Goal: Task Accomplishment & Management: Complete application form

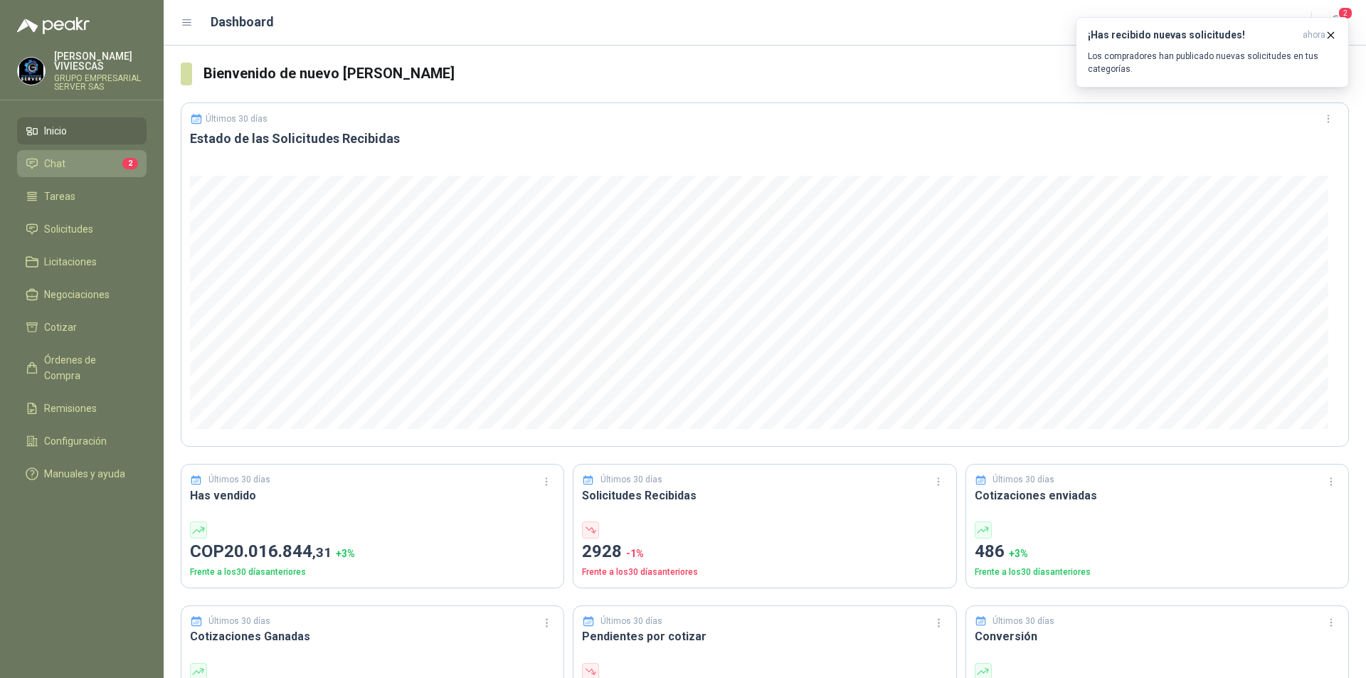
click at [60, 164] on span "Chat" at bounding box center [54, 164] width 21 height 16
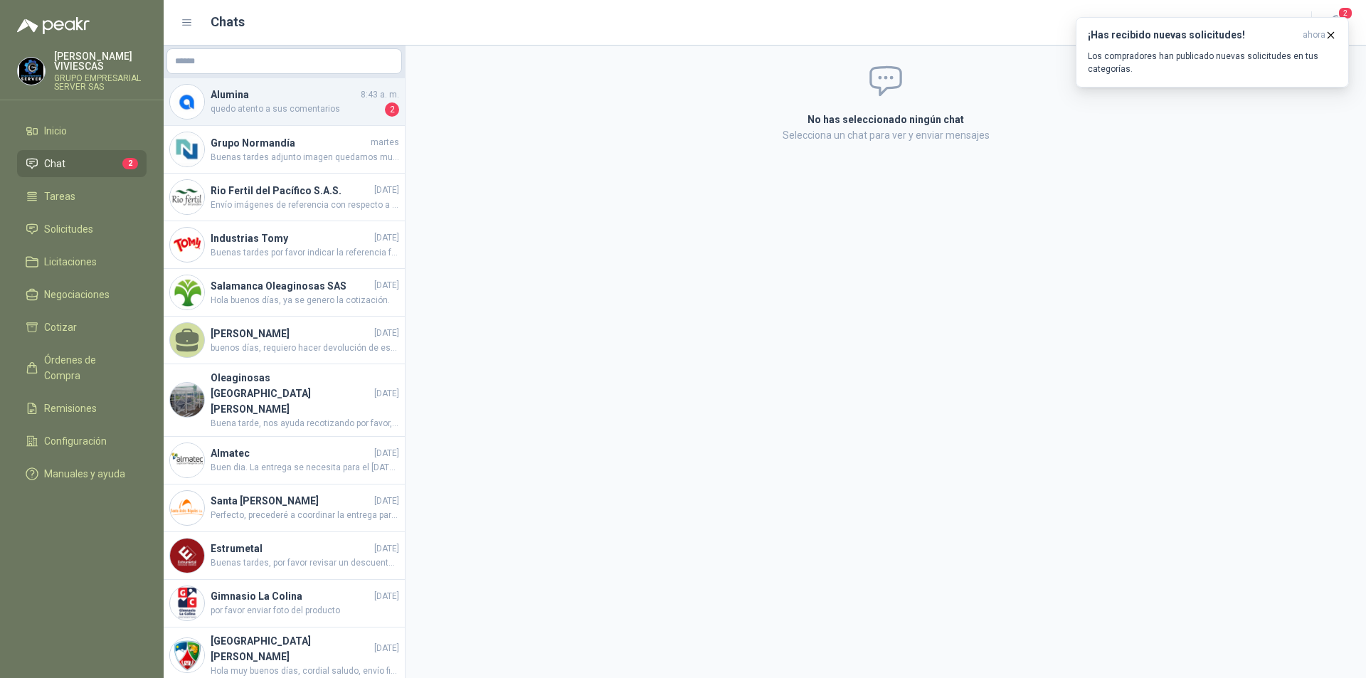
click at [275, 105] on span "quedo atento a sus comentarios" at bounding box center [297, 109] width 172 height 14
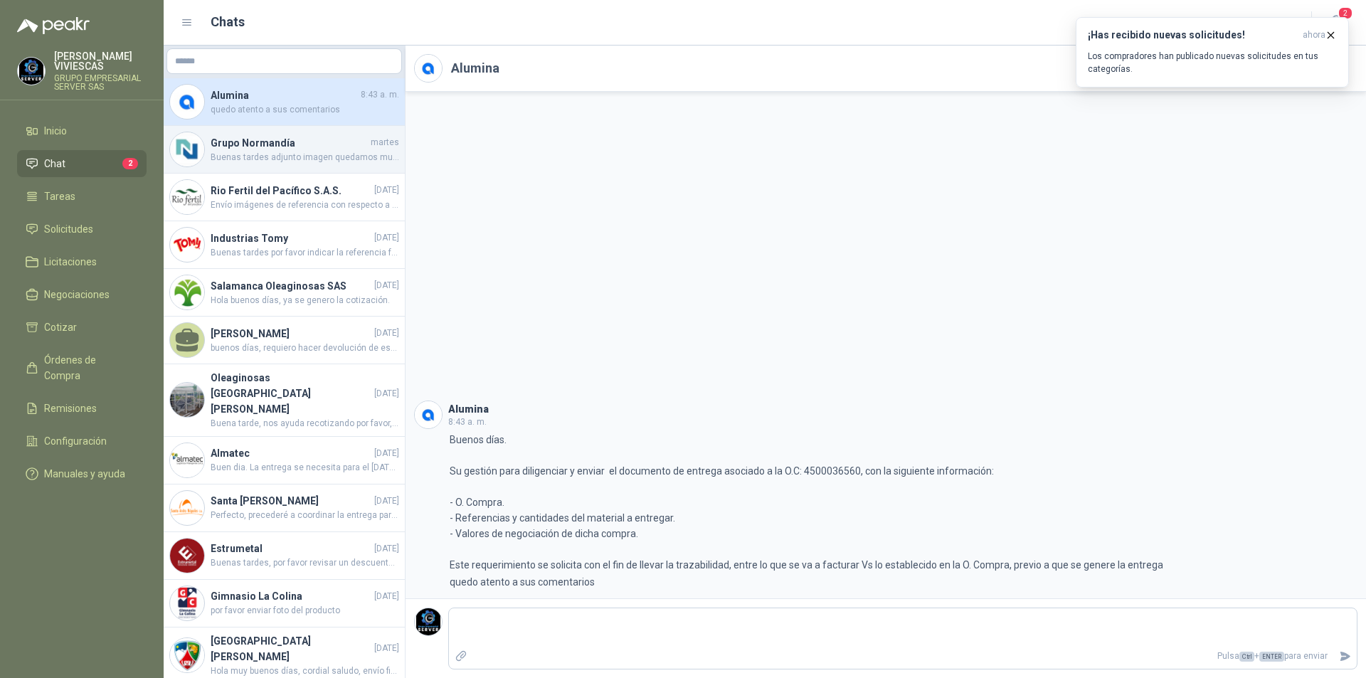
click at [314, 165] on div "Grupo Normandía martes Buenas tardes adjunto imagen quedamos muy atentos Gracias" at bounding box center [284, 150] width 241 height 48
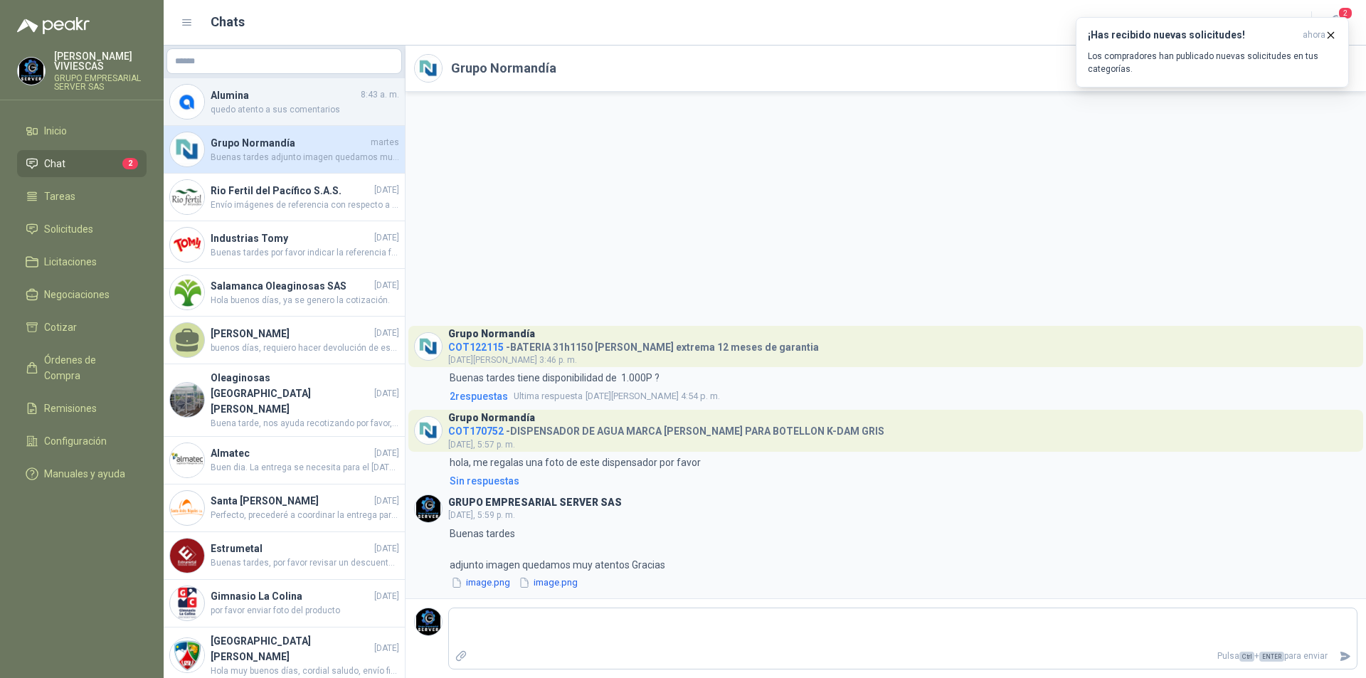
click at [238, 100] on h4 "Alumina" at bounding box center [284, 96] width 147 height 16
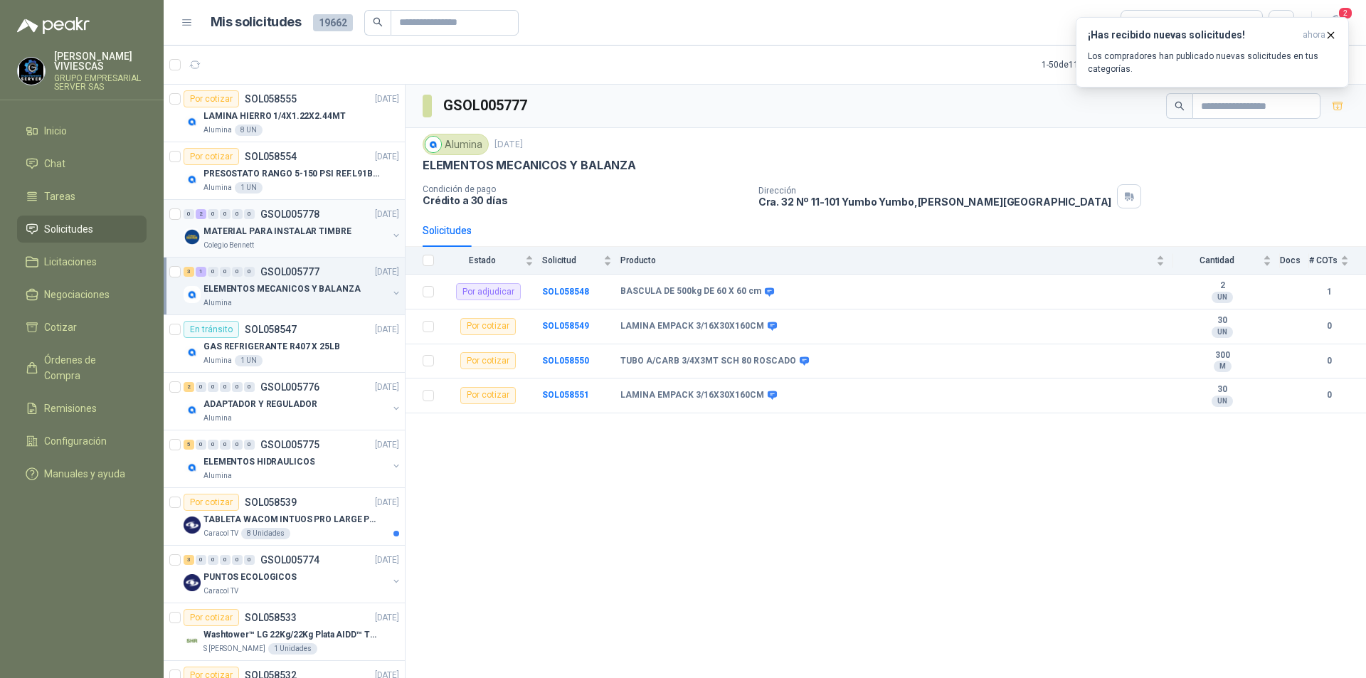
click at [271, 233] on p "MATERIAL PARA INSTALAR TIMBRE" at bounding box center [278, 232] width 148 height 14
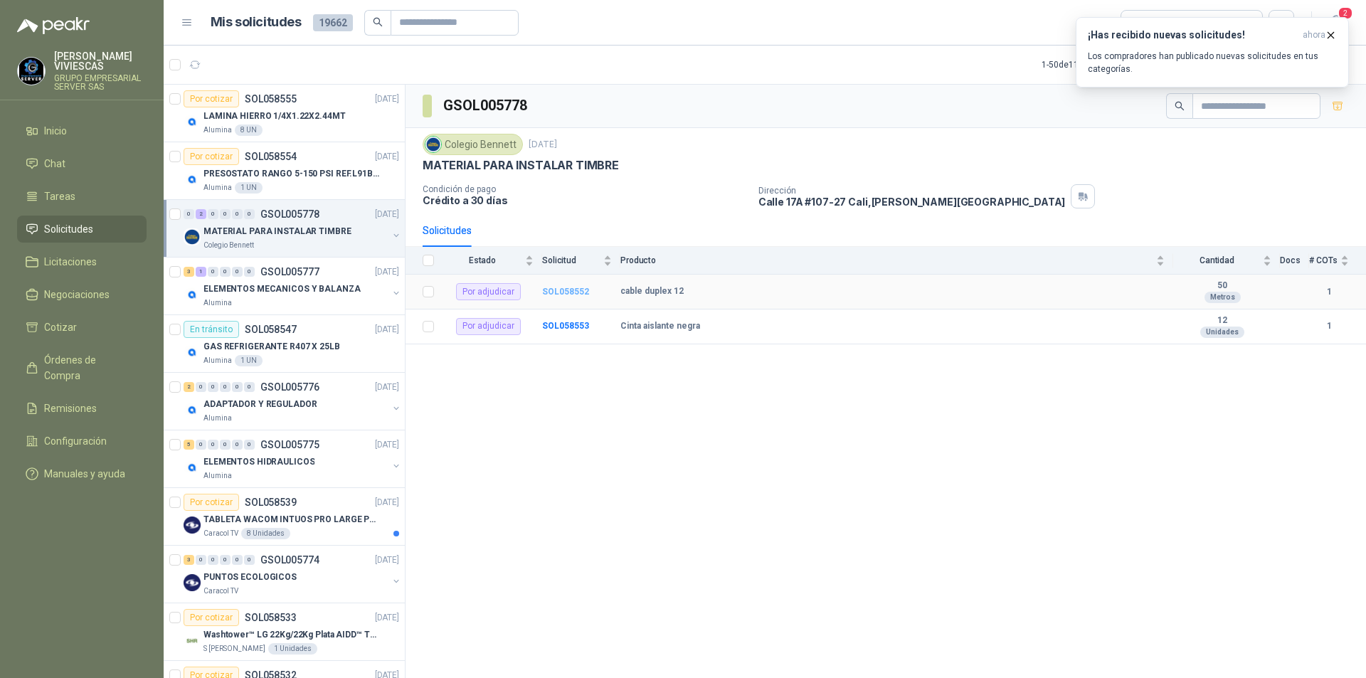
click at [565, 292] on b "SOL058552" at bounding box center [565, 292] width 47 height 10
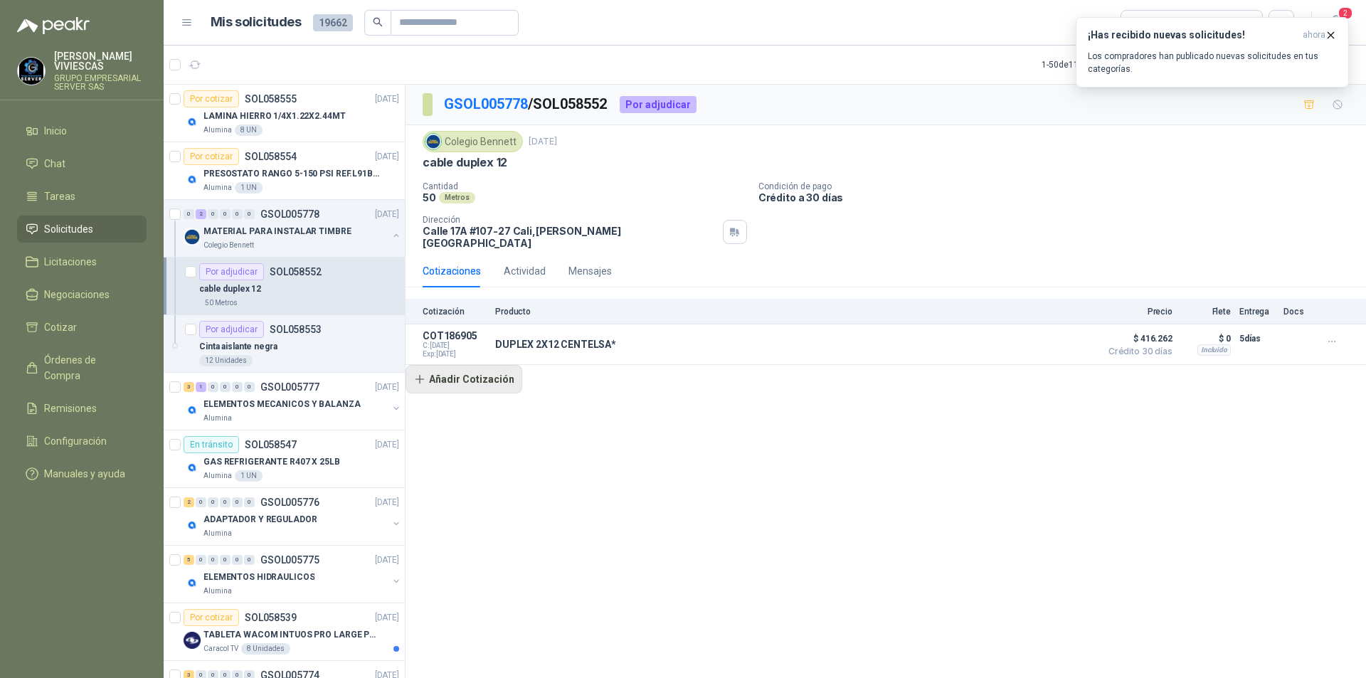
click at [483, 369] on button "Añadir Cotización" at bounding box center [464, 379] width 117 height 28
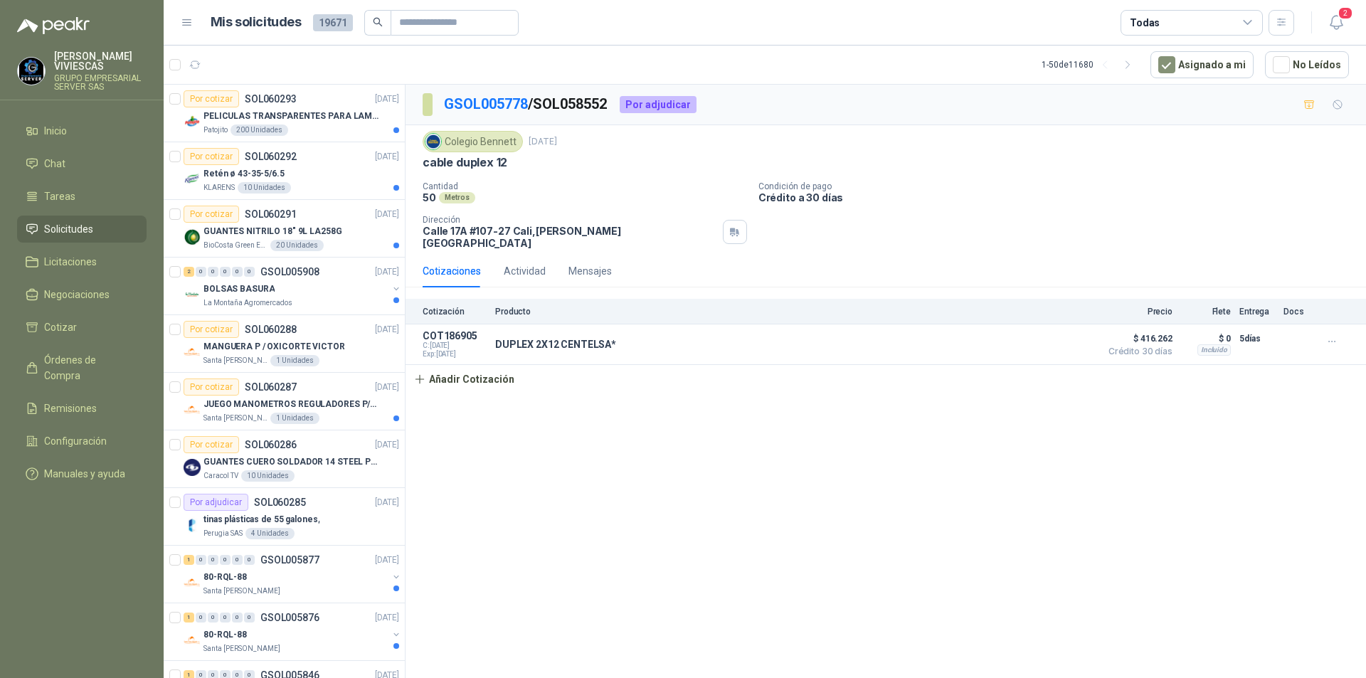
click at [76, 233] on span "Solicitudes" at bounding box center [68, 229] width 49 height 16
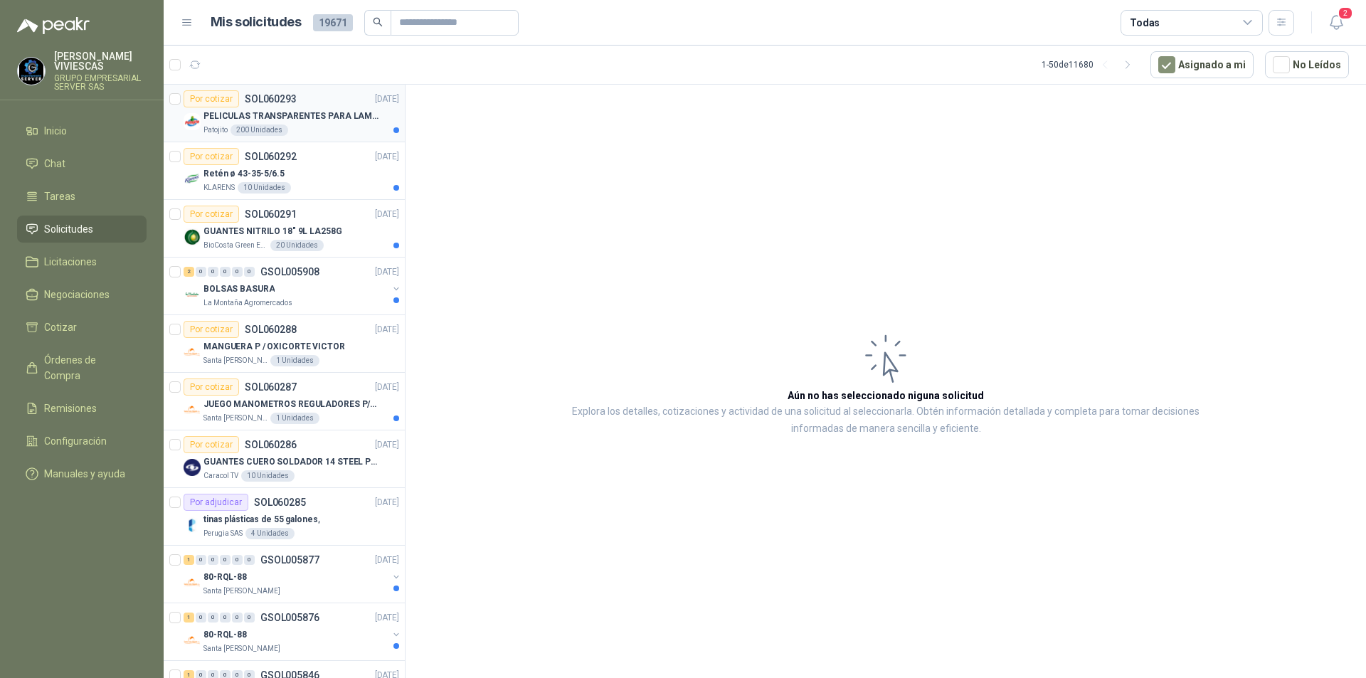
click at [315, 115] on p "PELICULAS TRANSPARENTES PARA LAMINADO EN CALIENTE" at bounding box center [292, 117] width 177 height 14
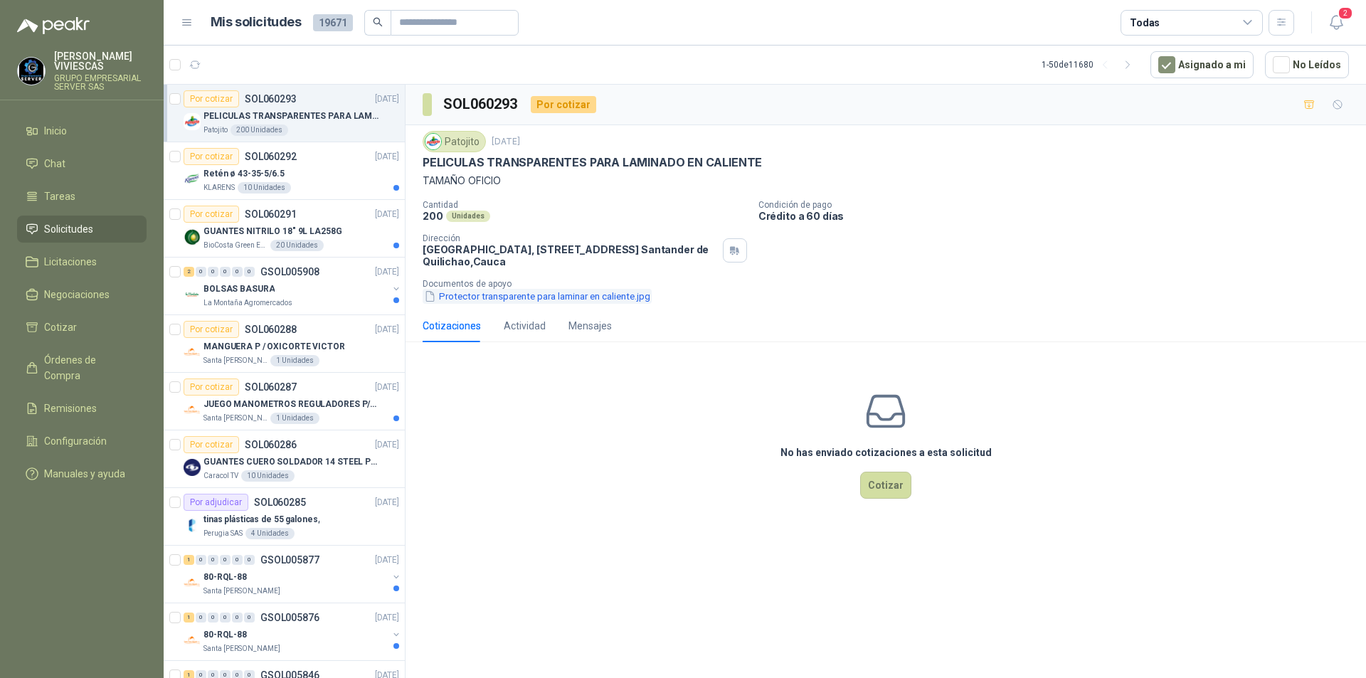
click at [479, 300] on button "Protector transparente para laminar en caliente.jpg" at bounding box center [537, 296] width 229 height 15
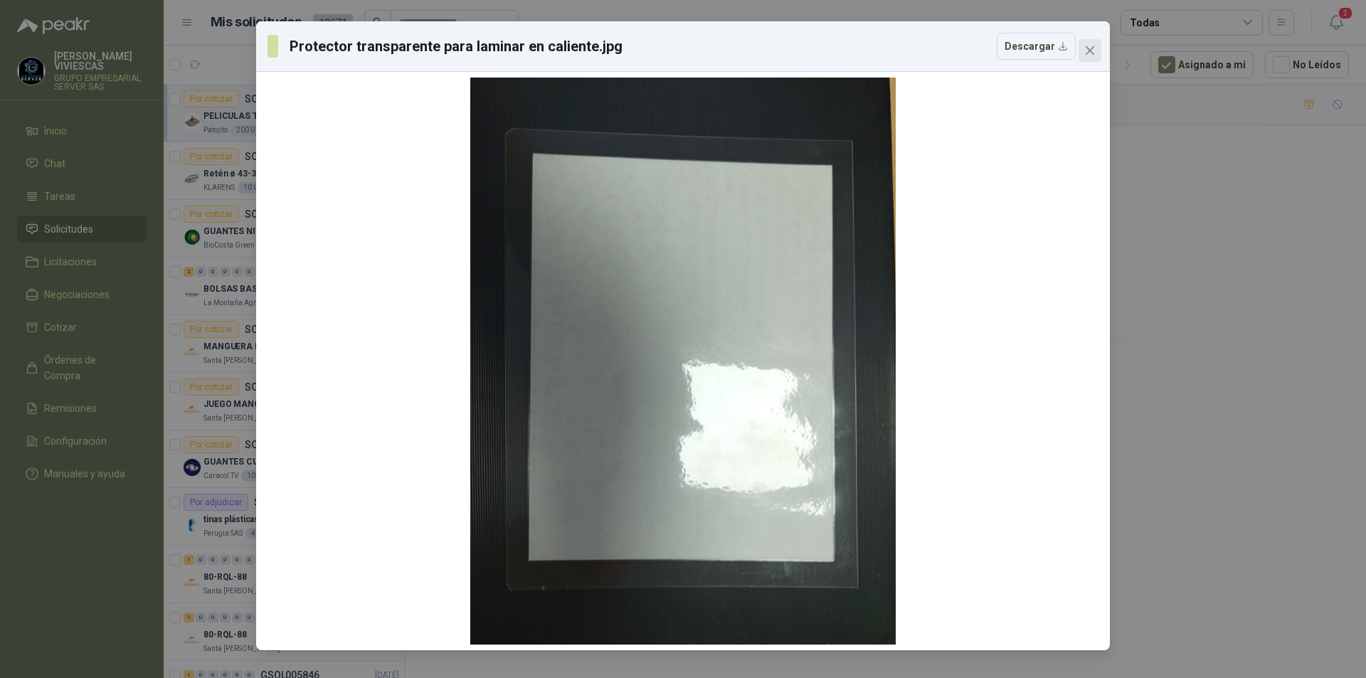
click at [1096, 53] on span "Close" at bounding box center [1090, 50] width 23 height 11
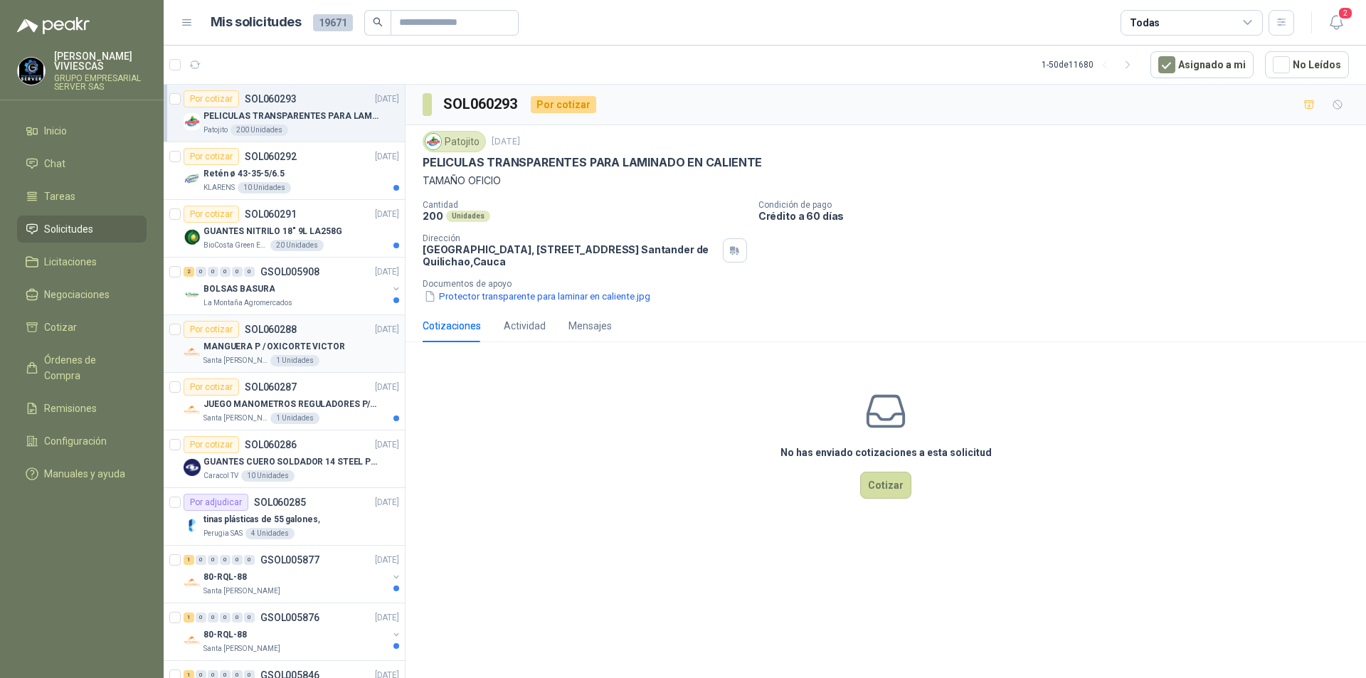
click at [225, 344] on p "MANGUERA P / OXICORTE VICTOR" at bounding box center [275, 347] width 142 height 14
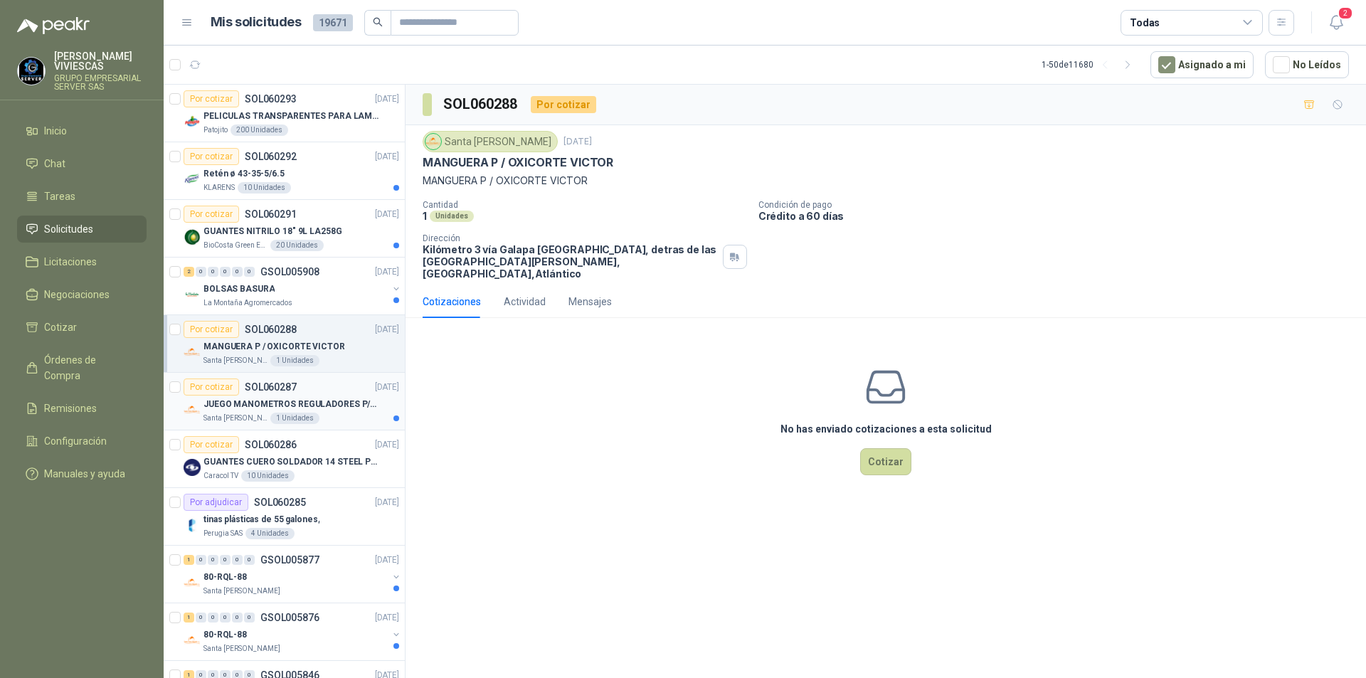
click at [240, 404] on p "JUEGO MANOMETROS REGULADORES P/OXIGENO" at bounding box center [292, 405] width 177 height 14
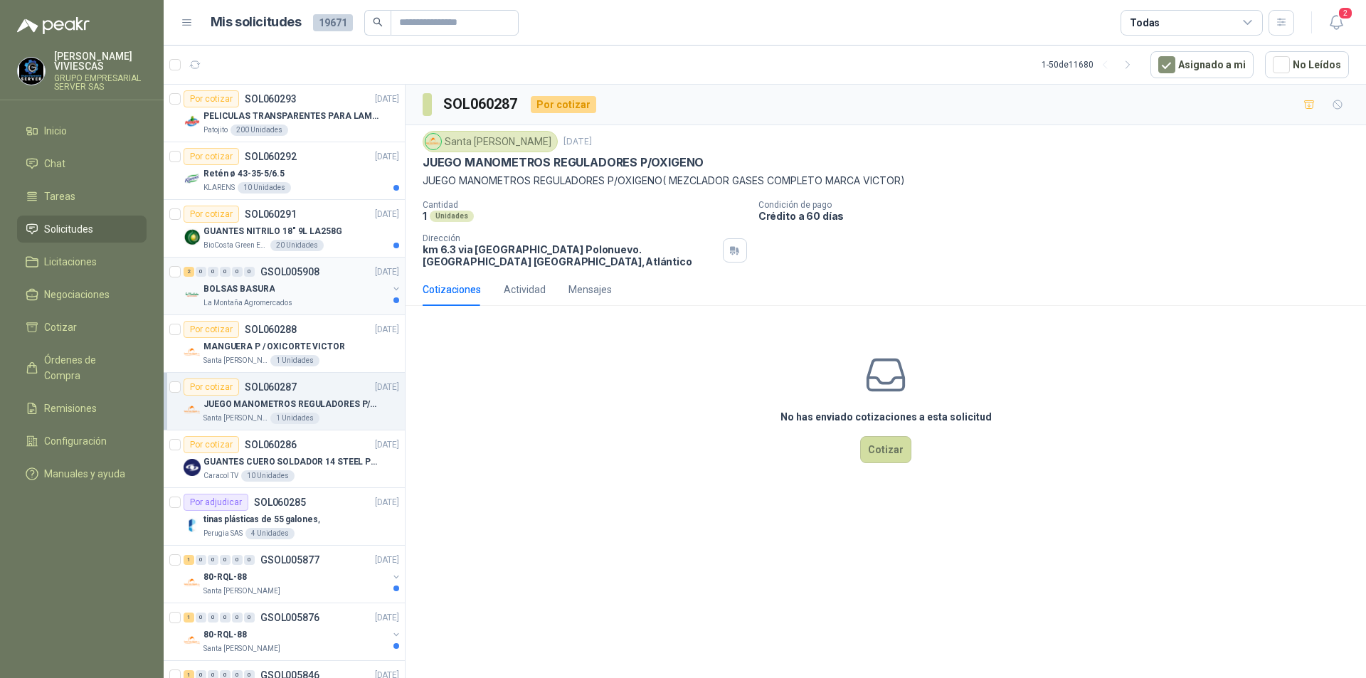
click at [268, 296] on div "BOLSAS BASURA" at bounding box center [296, 288] width 184 height 17
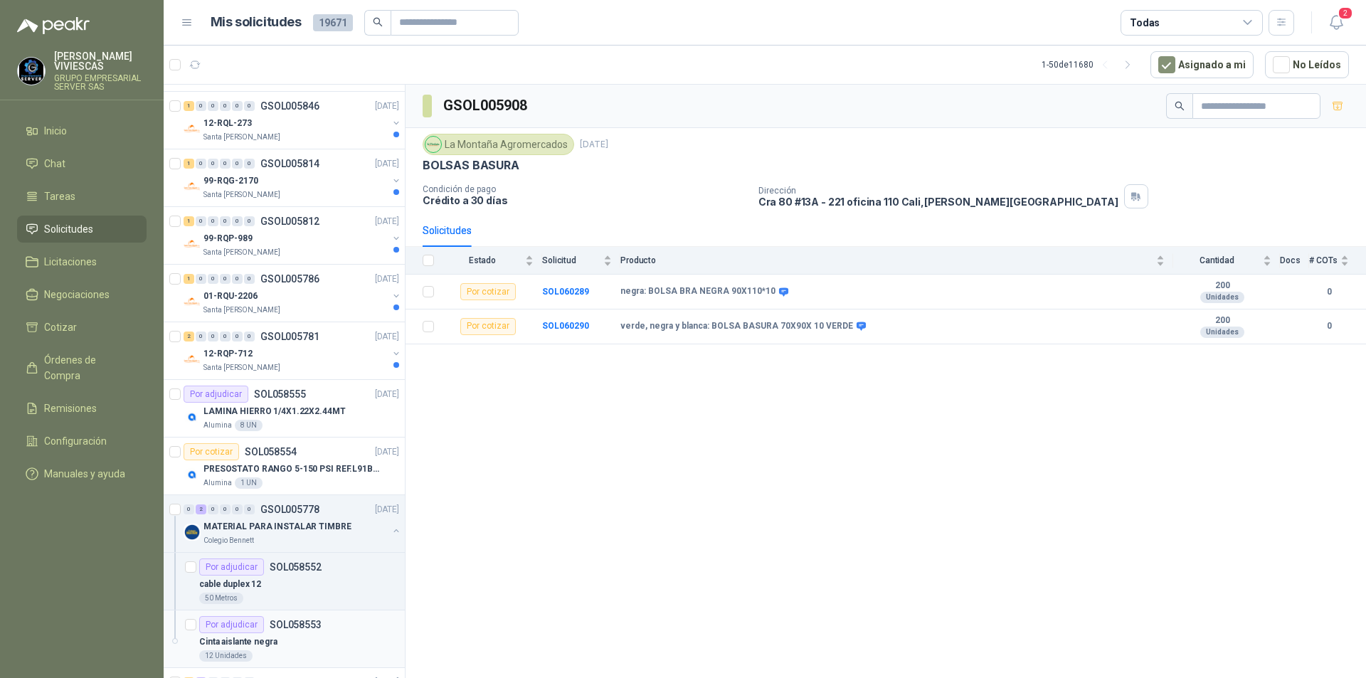
scroll to position [712, 0]
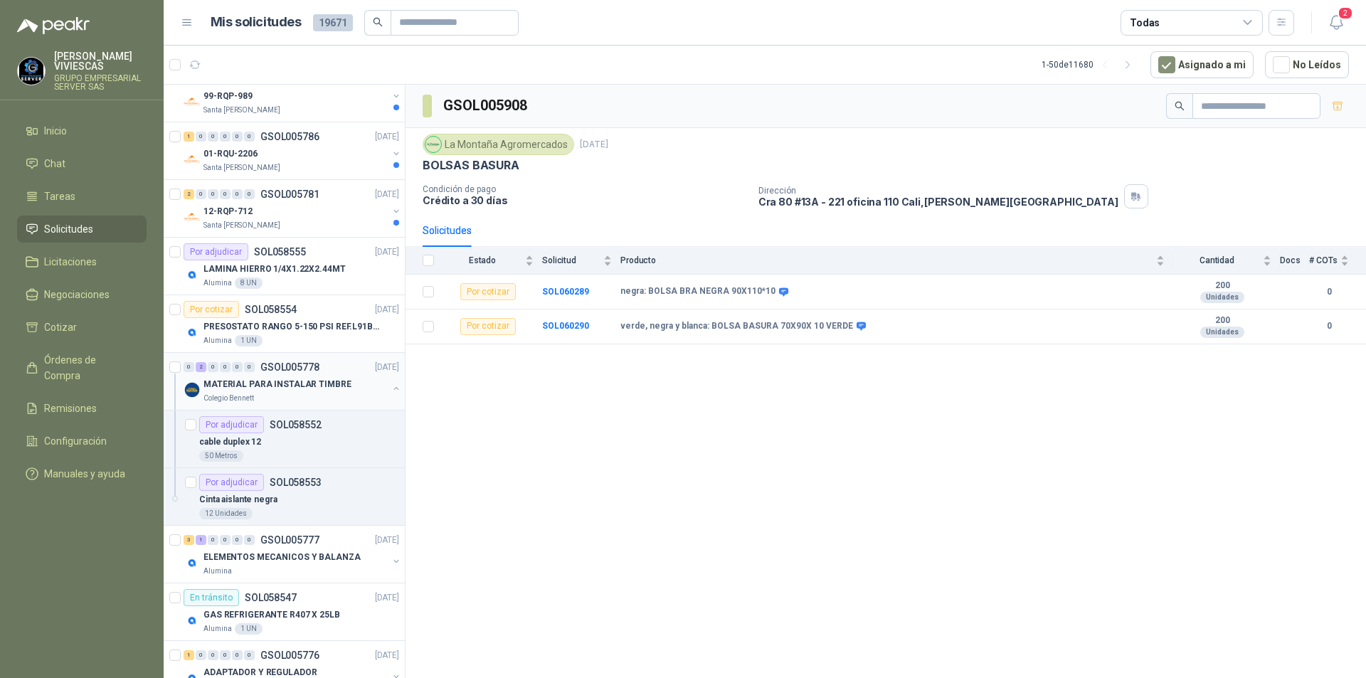
click at [236, 387] on p "MATERIAL PARA INSTALAR TIMBRE" at bounding box center [278, 385] width 148 height 14
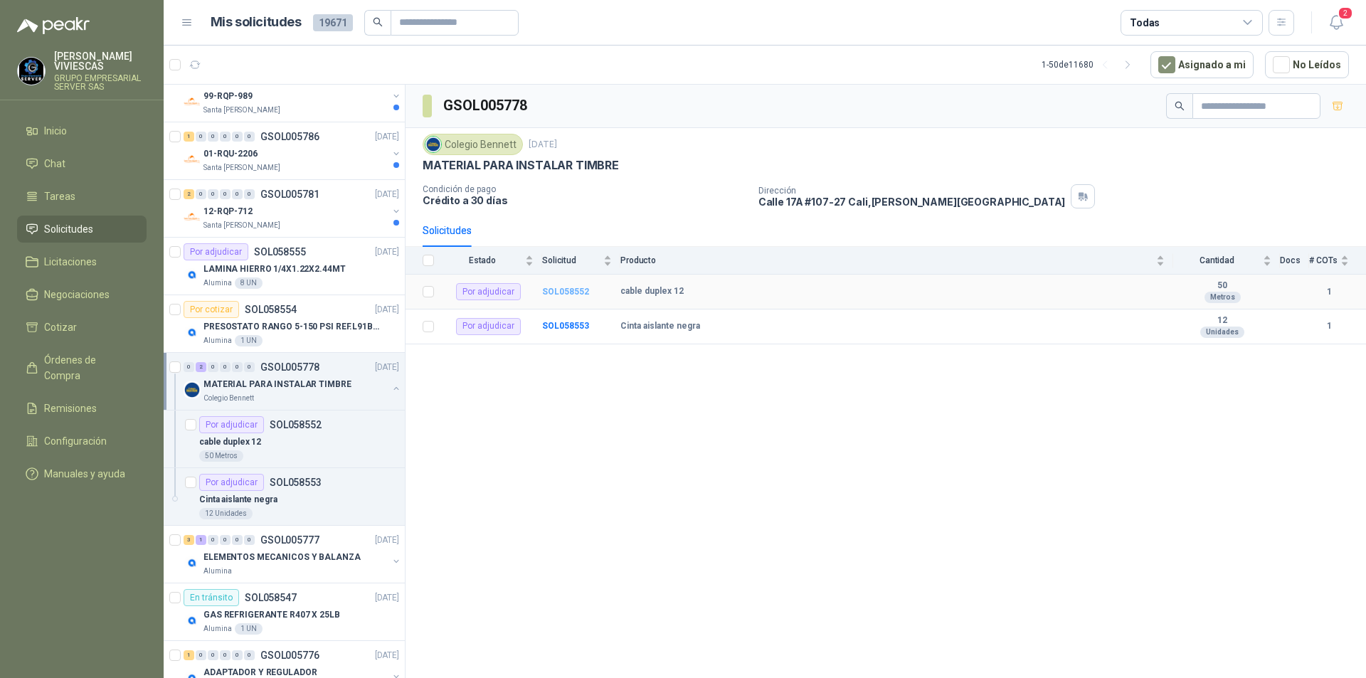
click at [566, 293] on b "SOL058552" at bounding box center [565, 292] width 47 height 10
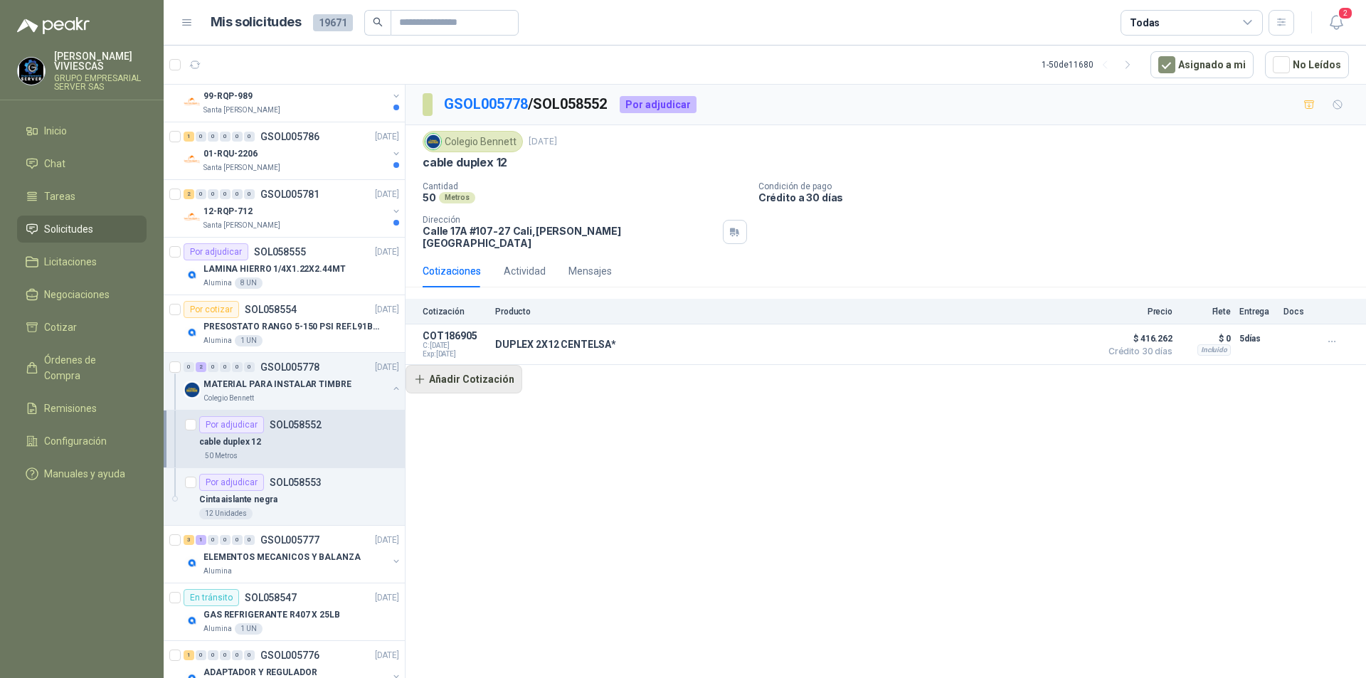
click at [475, 376] on button "Añadir Cotización" at bounding box center [464, 379] width 117 height 28
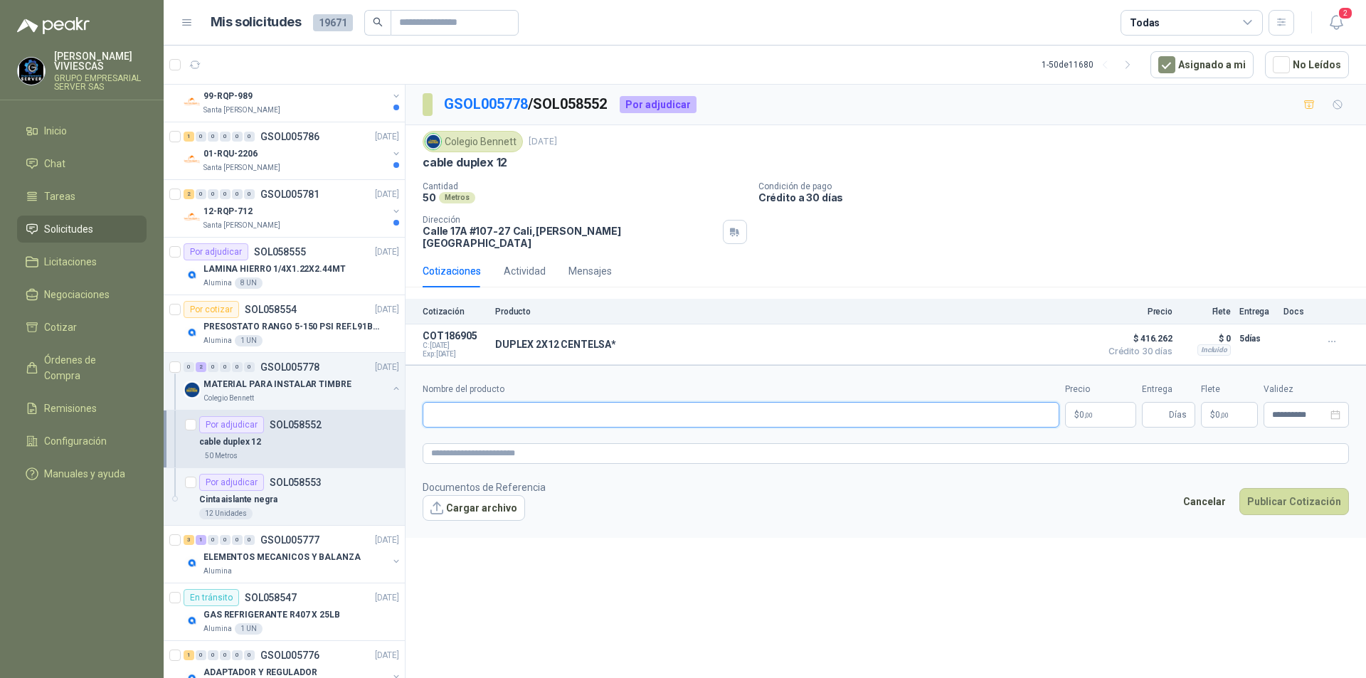
drag, startPoint x: 460, startPoint y: 401, endPoint x: 462, endPoint y: 391, distance: 9.5
click at [459, 402] on input "Nombre del producto" at bounding box center [741, 415] width 637 height 26
click at [493, 406] on input "**********" at bounding box center [741, 415] width 637 height 26
type input "**********"
click at [1102, 417] on body "[PERSON_NAME] GRUPO EMPRESARIAL SERVER SAS Inicio Chat Tareas Solicitudes Licit…" at bounding box center [683, 339] width 1366 height 678
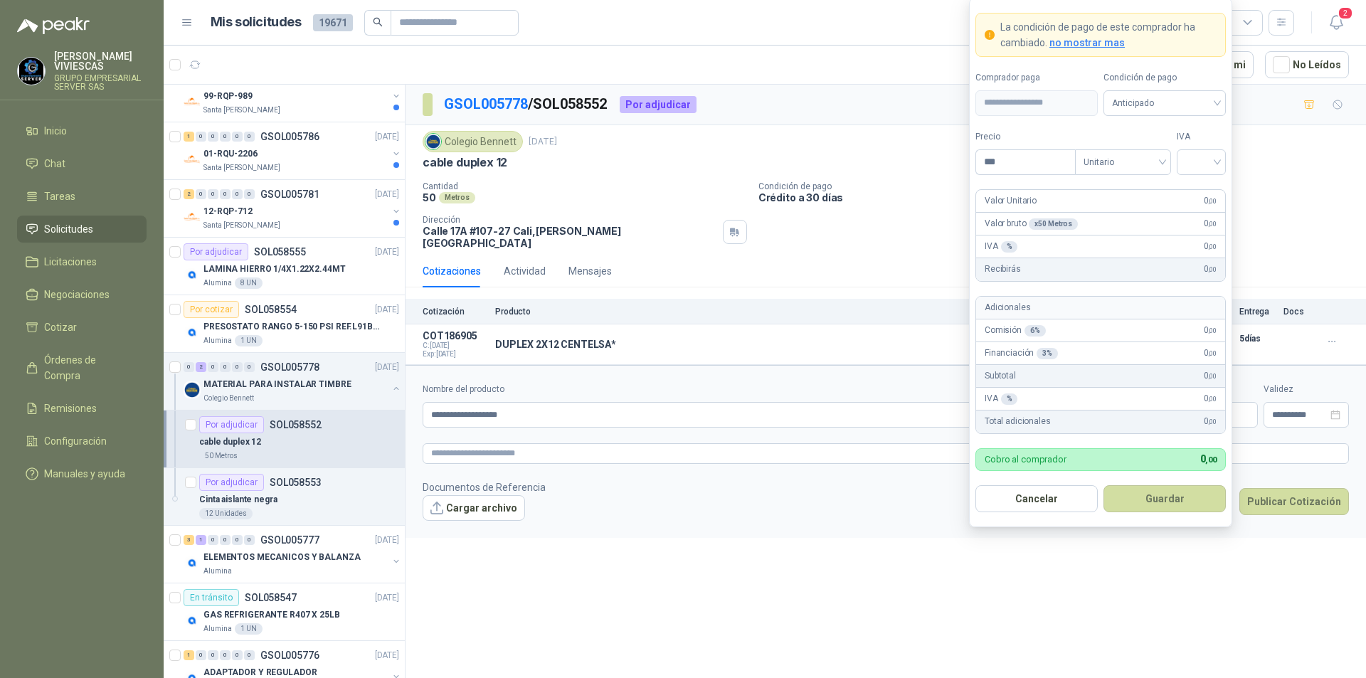
click at [1165, 85] on div "Condición de pago Anticipado" at bounding box center [1165, 93] width 122 height 45
click at [1155, 98] on span "Anticipado" at bounding box center [1164, 103] width 105 height 21
click at [1139, 159] on div "Crédito a 30 días" at bounding box center [1165, 155] width 100 height 16
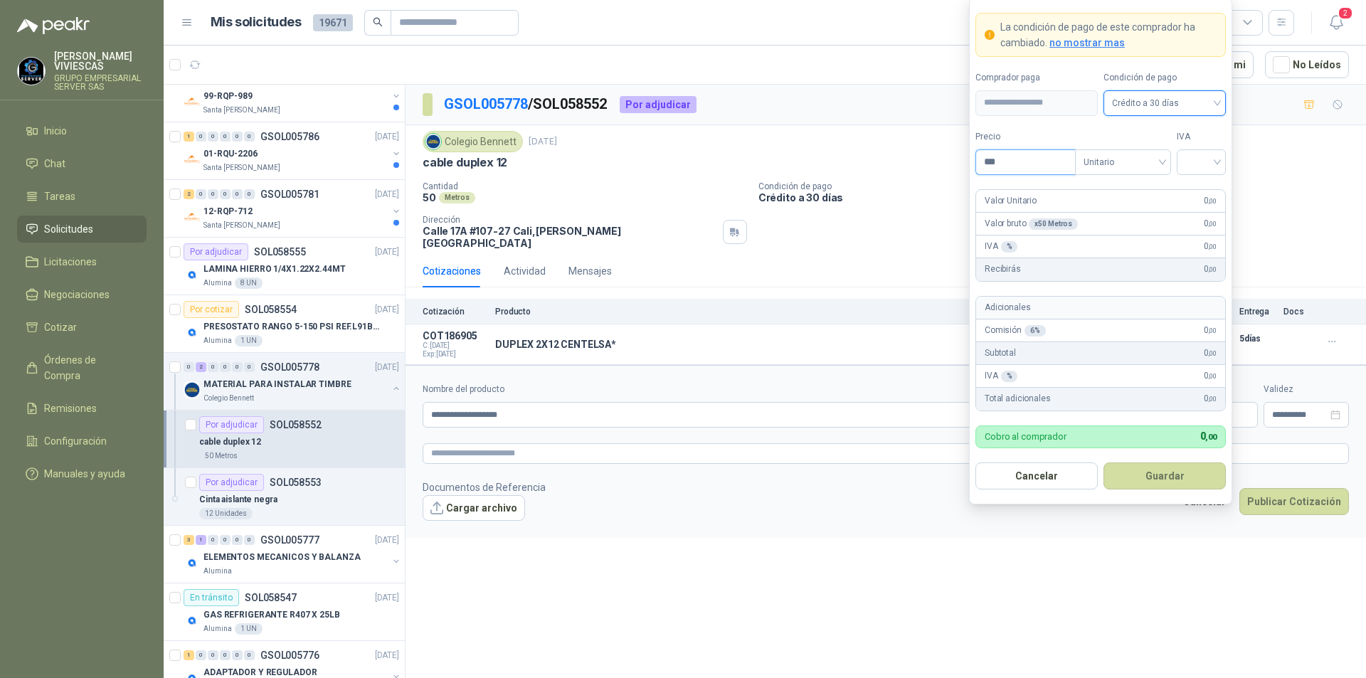
drag, startPoint x: 1001, startPoint y: 172, endPoint x: 1012, endPoint y: 174, distance: 11.6
click at [1001, 174] on div "***" at bounding box center [1026, 162] width 100 height 26
click at [1133, 97] on span "Crédito a 30 días" at bounding box center [1164, 103] width 105 height 21
click at [1141, 151] on div "Crédito a 30 días" at bounding box center [1165, 155] width 100 height 16
click at [1017, 167] on input "***" at bounding box center [1025, 162] width 99 height 24
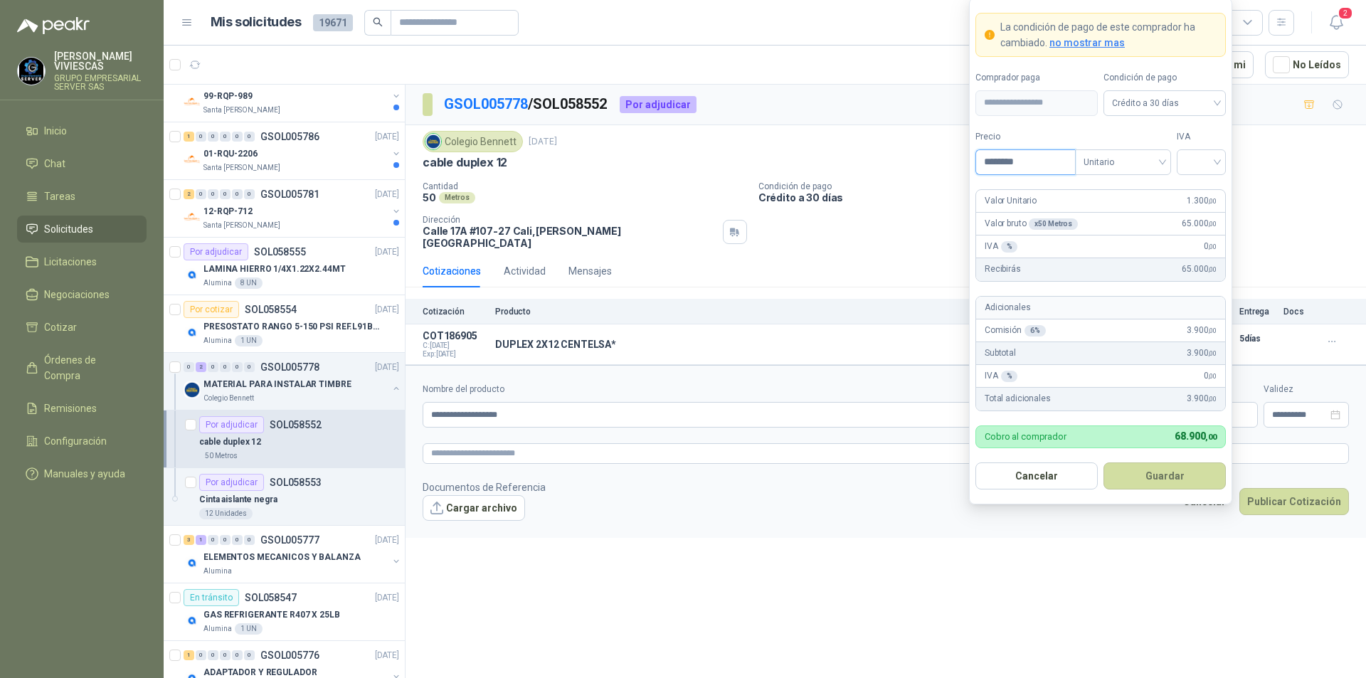
type input "*******"
click at [1104, 463] on button "Guardar" at bounding box center [1165, 476] width 122 height 27
click at [1210, 162] on input "search" at bounding box center [1202, 160] width 32 height 21
click at [1206, 192] on div "19%" at bounding box center [1202, 192] width 26 height 16
click at [1172, 488] on button "Guardar" at bounding box center [1165, 476] width 122 height 27
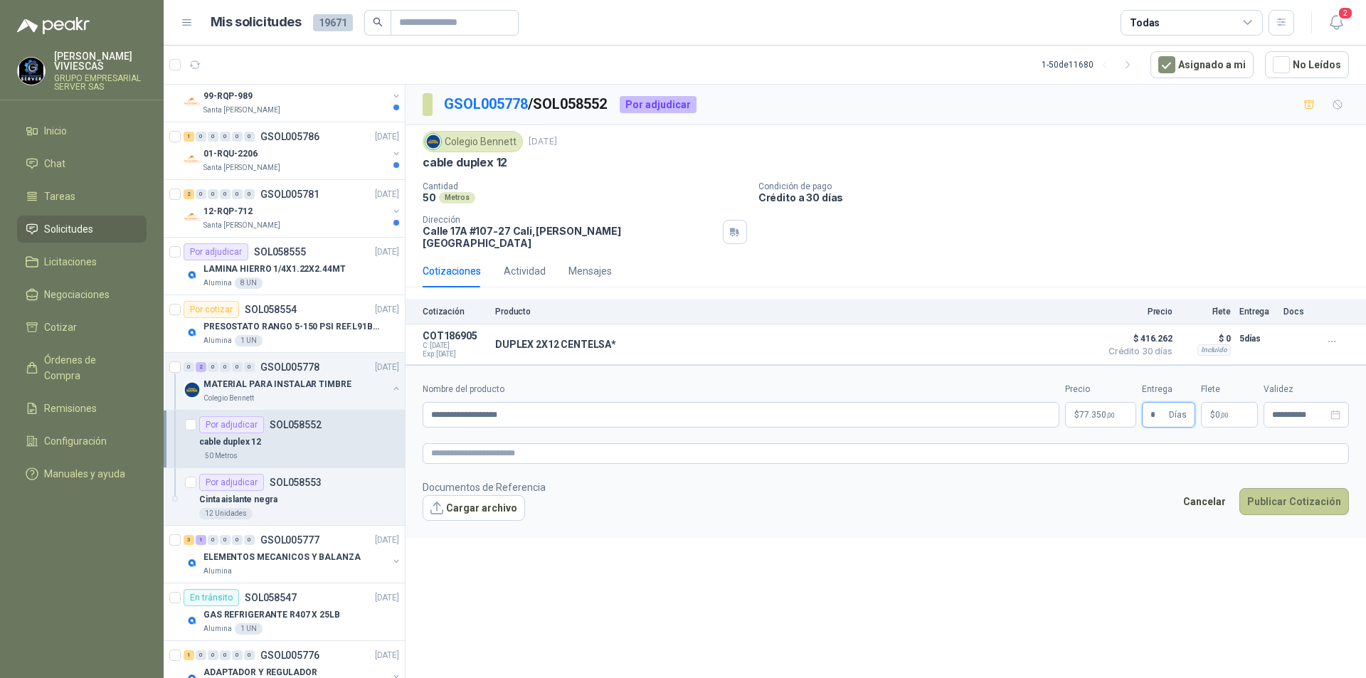
type input "*"
click at [1291, 497] on button "Publicar Cotización" at bounding box center [1295, 501] width 110 height 27
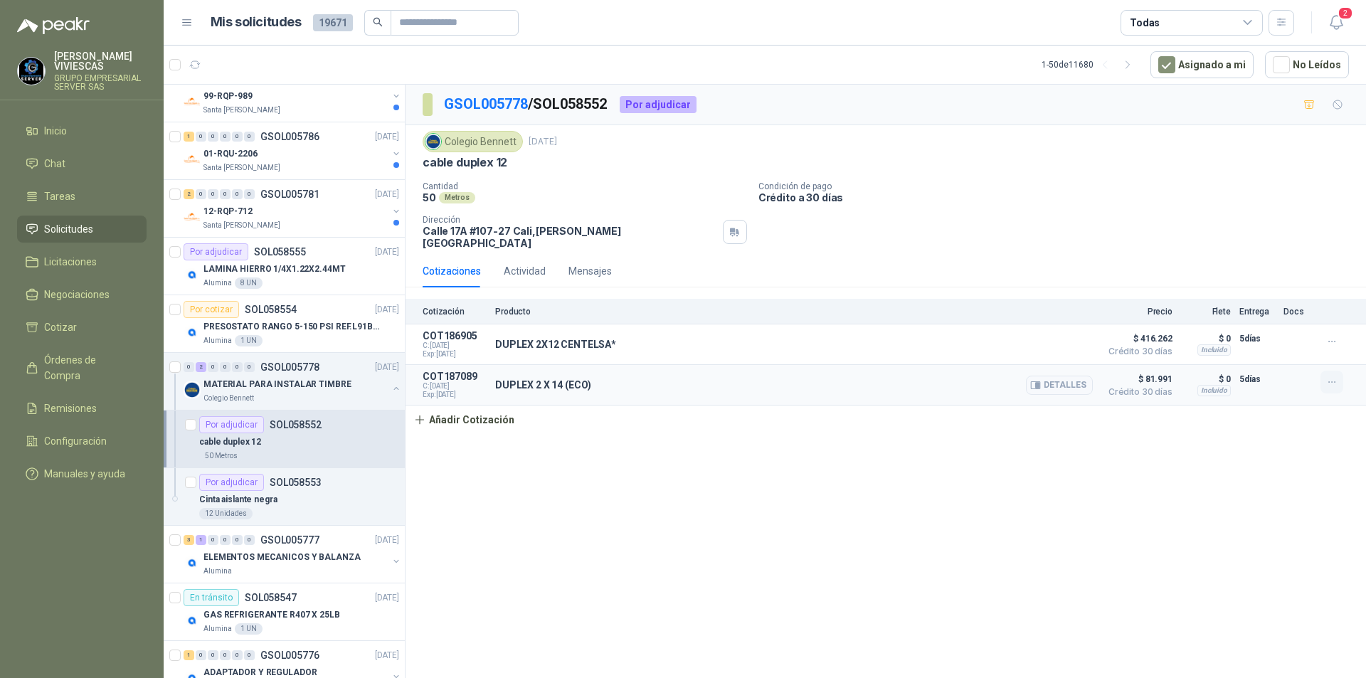
click at [1338, 376] on icon "button" at bounding box center [1333, 382] width 12 height 12
click at [1281, 315] on button "Editar" at bounding box center [1304, 316] width 114 height 23
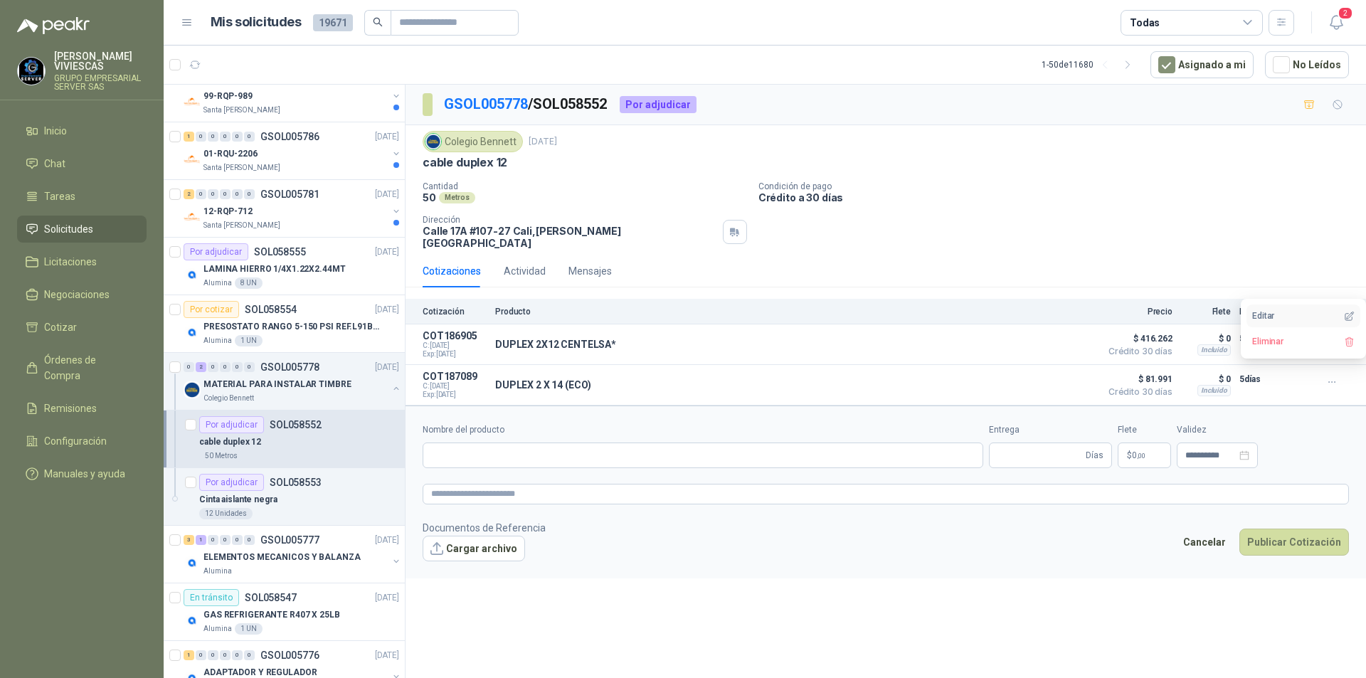
type input "**********"
type input "*"
click at [534, 446] on input "**********" at bounding box center [741, 456] width 637 height 26
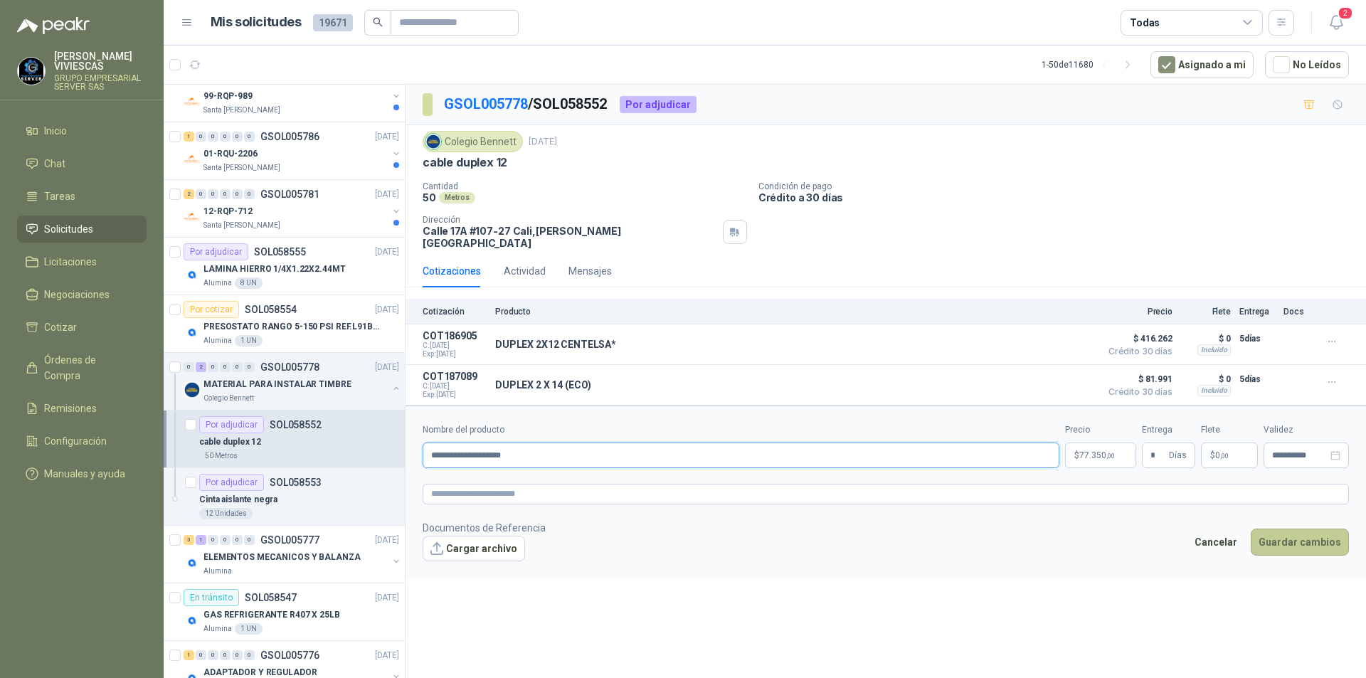
type input "**********"
click at [1302, 534] on button "Guardar cambios" at bounding box center [1300, 542] width 98 height 27
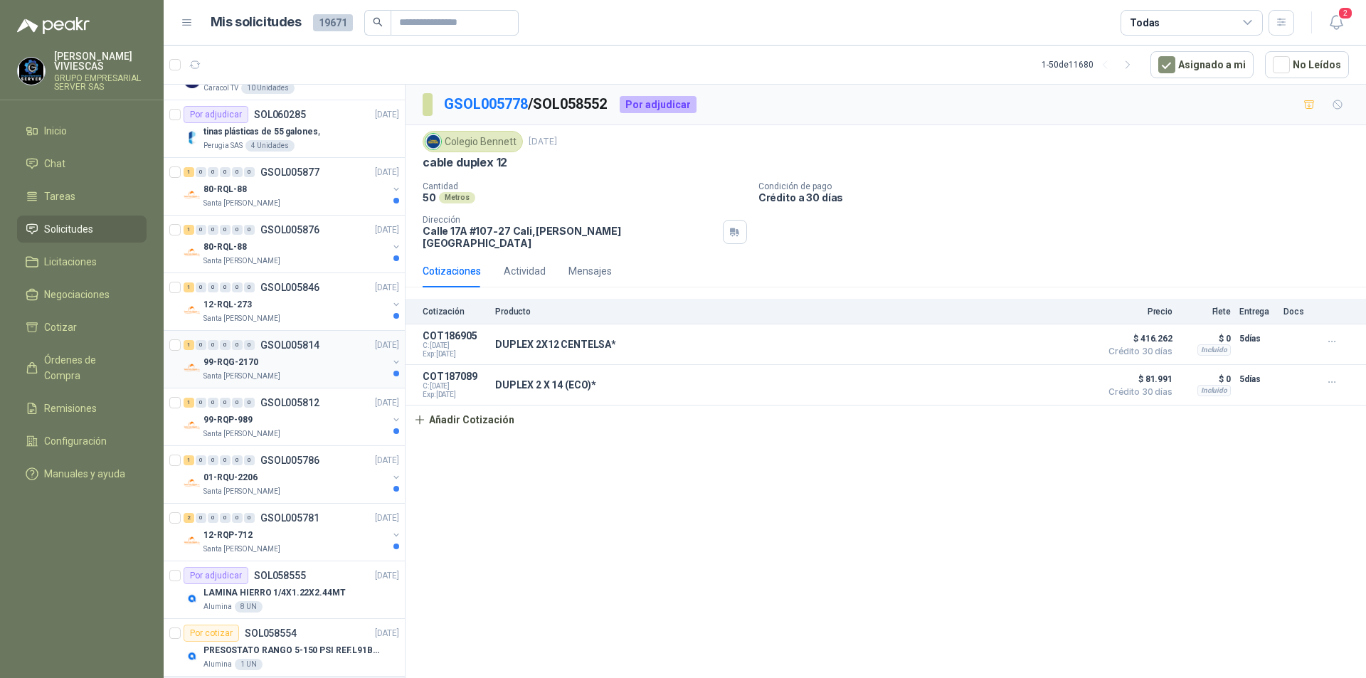
scroll to position [214, 0]
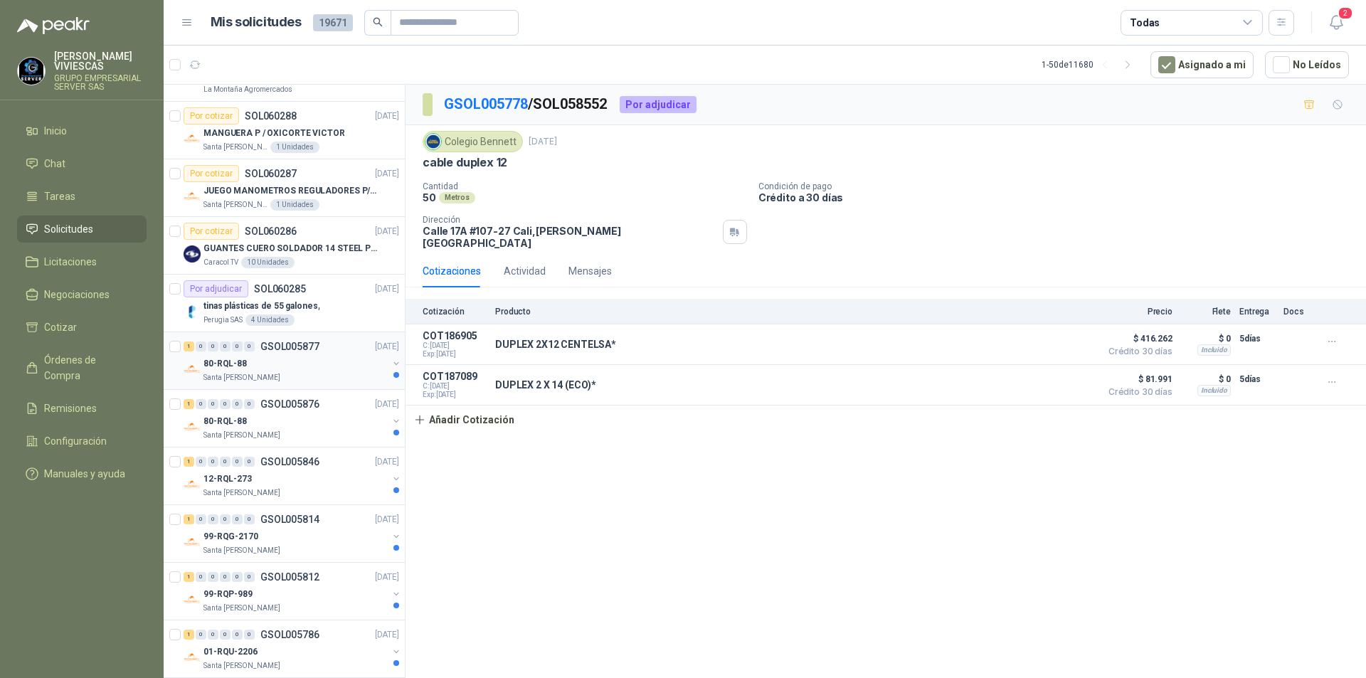
click at [228, 384] on div "1 0 0 0 0 0 GSOL005877 [DATE] 80-RQL-88 Santa [PERSON_NAME]" at bounding box center [284, 361] width 241 height 58
click at [212, 361] on p "80-RQL-88" at bounding box center [225, 364] width 43 height 14
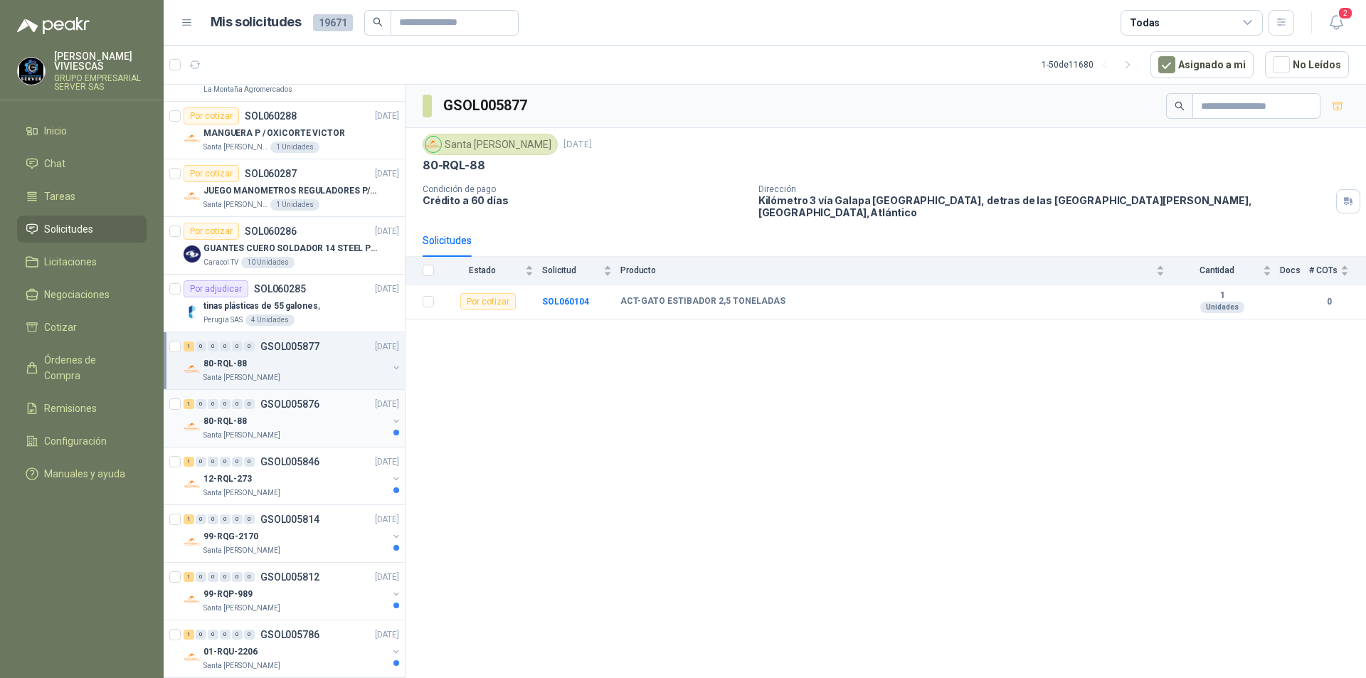
click at [226, 424] on p "80-RQL-88" at bounding box center [225, 422] width 43 height 14
click at [226, 479] on p "12-RQL-273" at bounding box center [228, 480] width 48 height 14
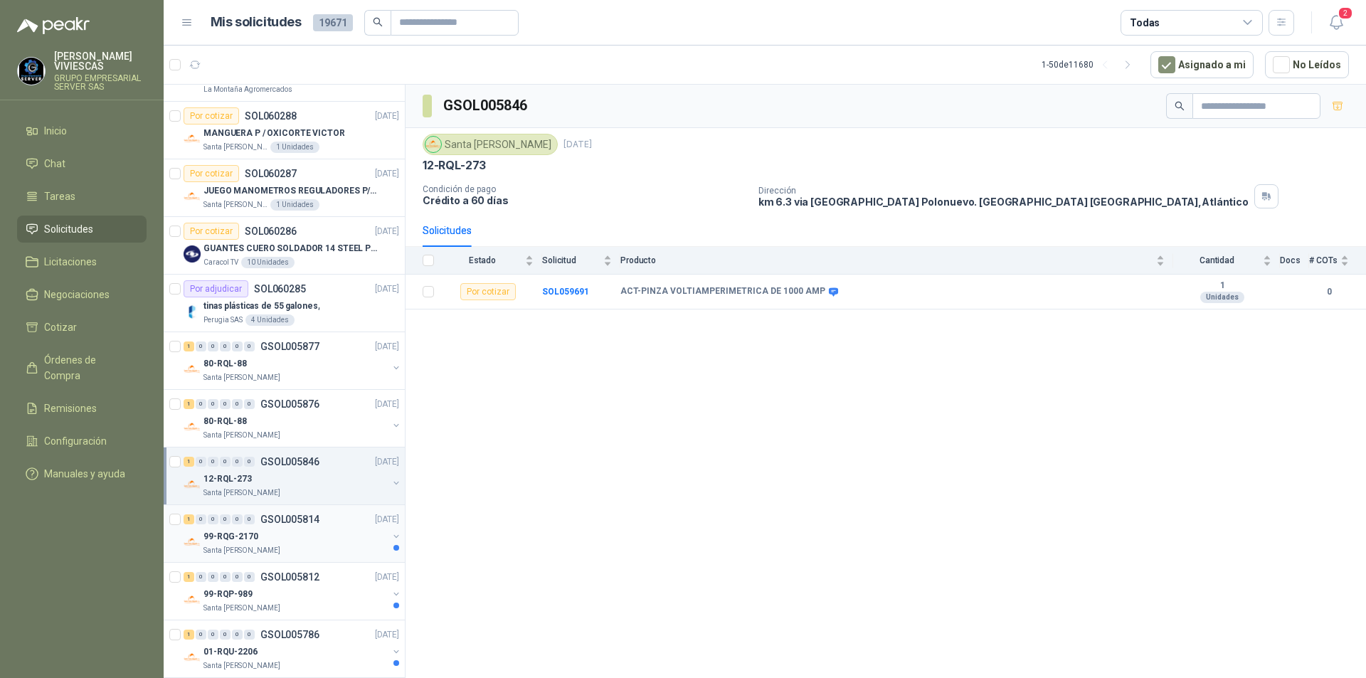
click at [224, 530] on p "99-RQG-2170" at bounding box center [231, 537] width 55 height 14
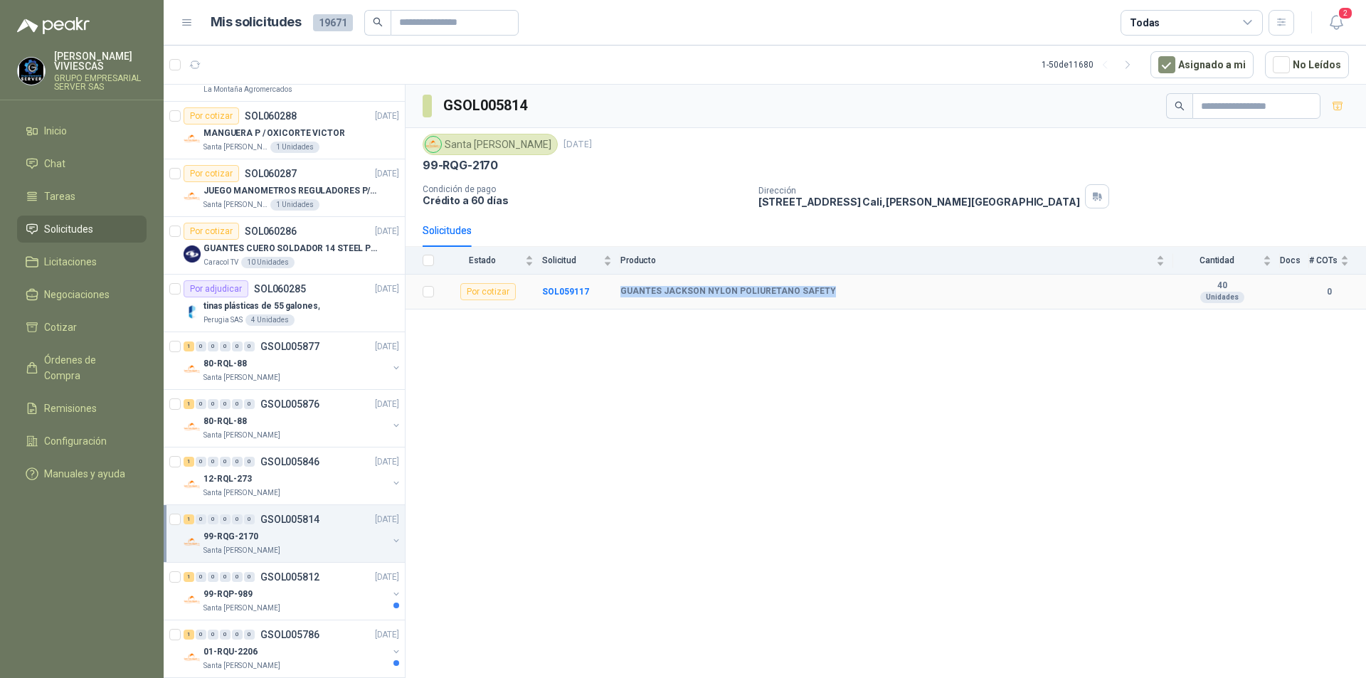
drag, startPoint x: 621, startPoint y: 287, endPoint x: 804, endPoint y: 290, distance: 182.9
click at [835, 292] on div "GUANTES JACKSON NYLON POLIURETANO SAFETY" at bounding box center [893, 291] width 544 height 11
copy b "GUANTES JACKSON NYLON POLIURETANO SAFETY"
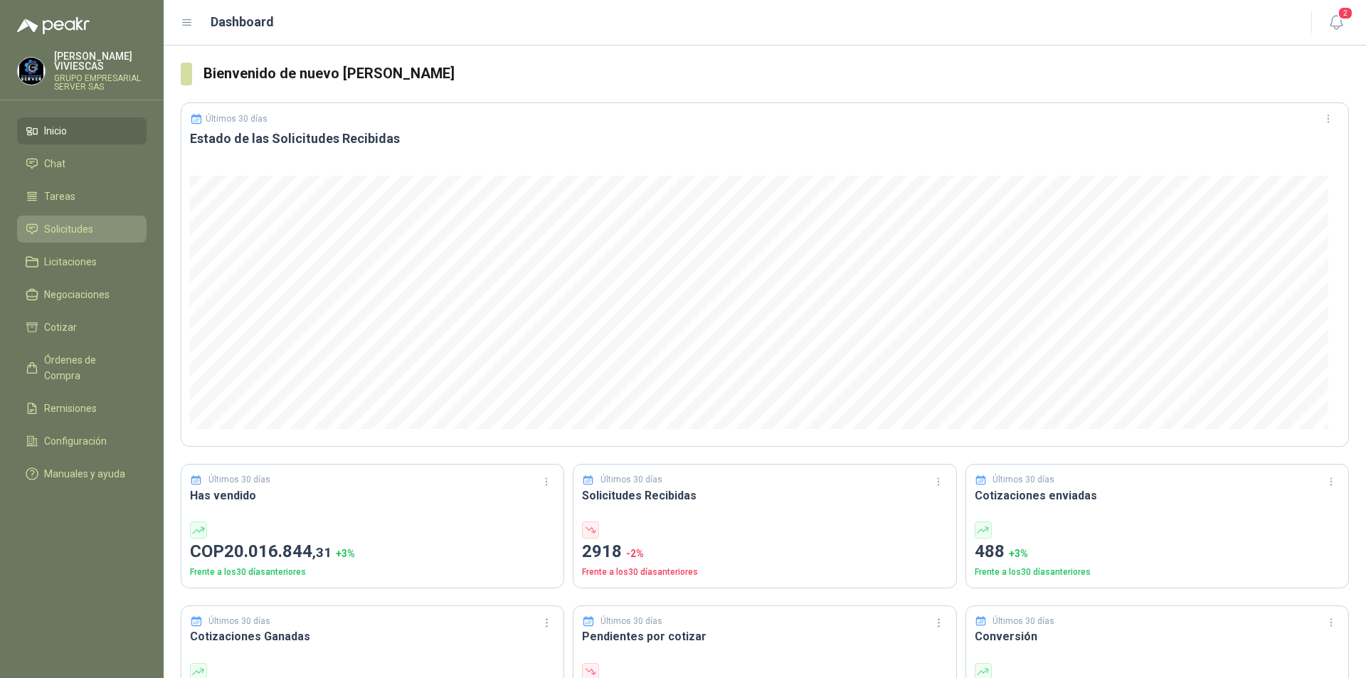
click at [68, 220] on link "Solicitudes" at bounding box center [82, 229] width 130 height 27
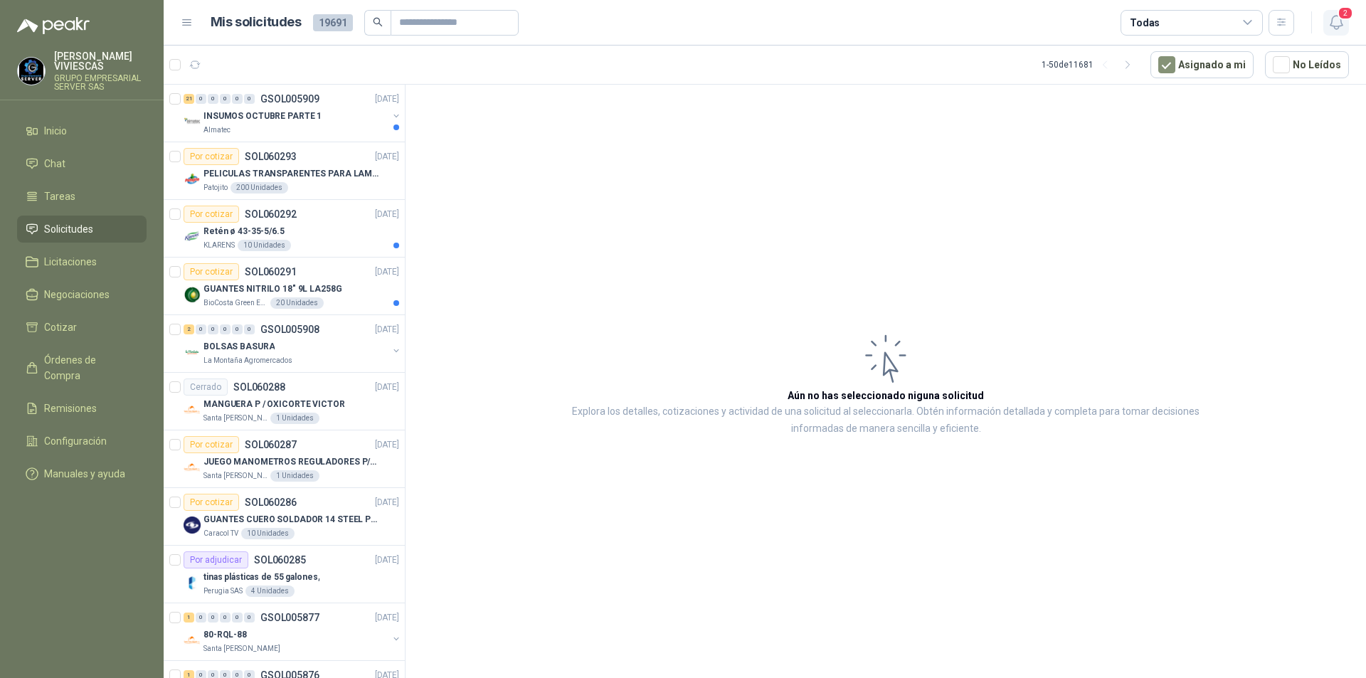
click at [1331, 27] on icon "button" at bounding box center [1337, 23] width 18 height 18
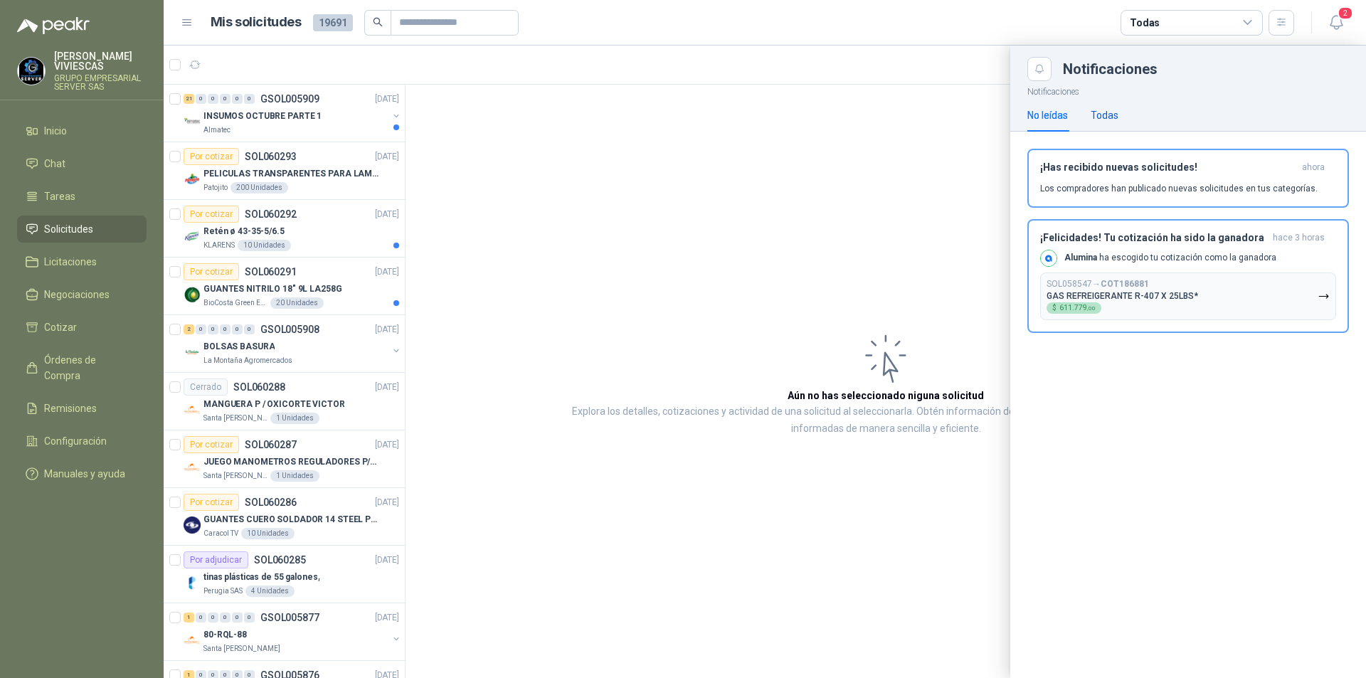
click at [1106, 113] on div "Todas" at bounding box center [1105, 115] width 28 height 16
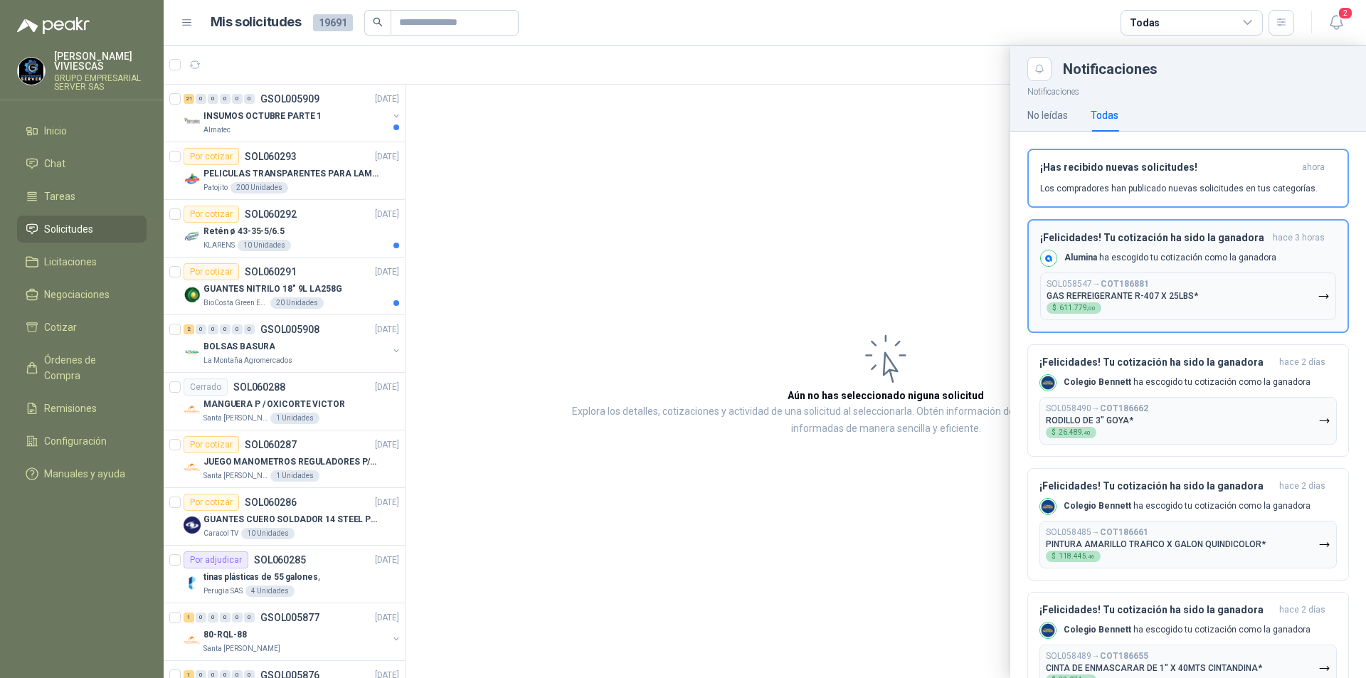
click at [1320, 297] on button "SOL058547 → COT186881 GAS REFREIGERANTE R-407 X 25LBS* $ 611.779 ,00" at bounding box center [1189, 297] width 296 height 48
